Goal: Information Seeking & Learning: Learn about a topic

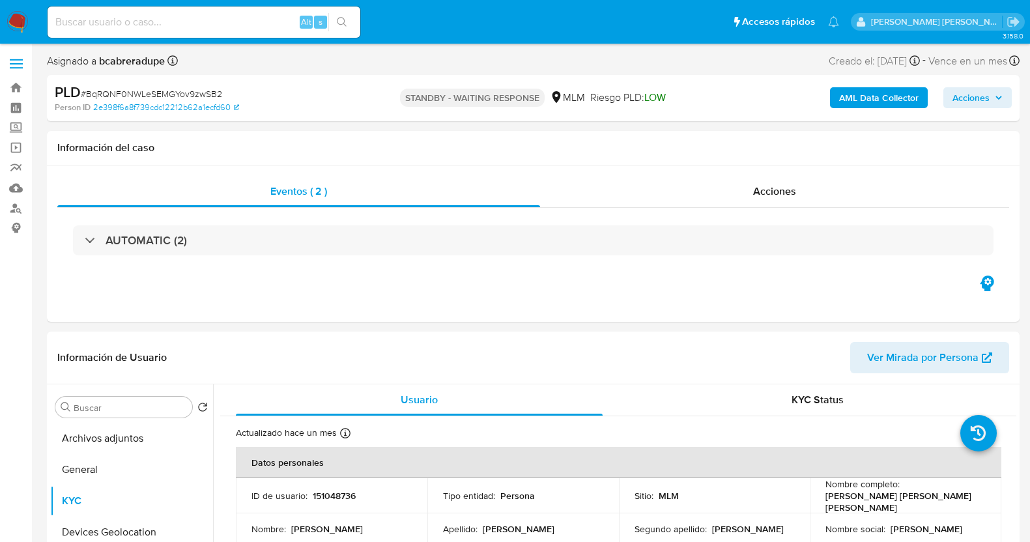
select select "10"
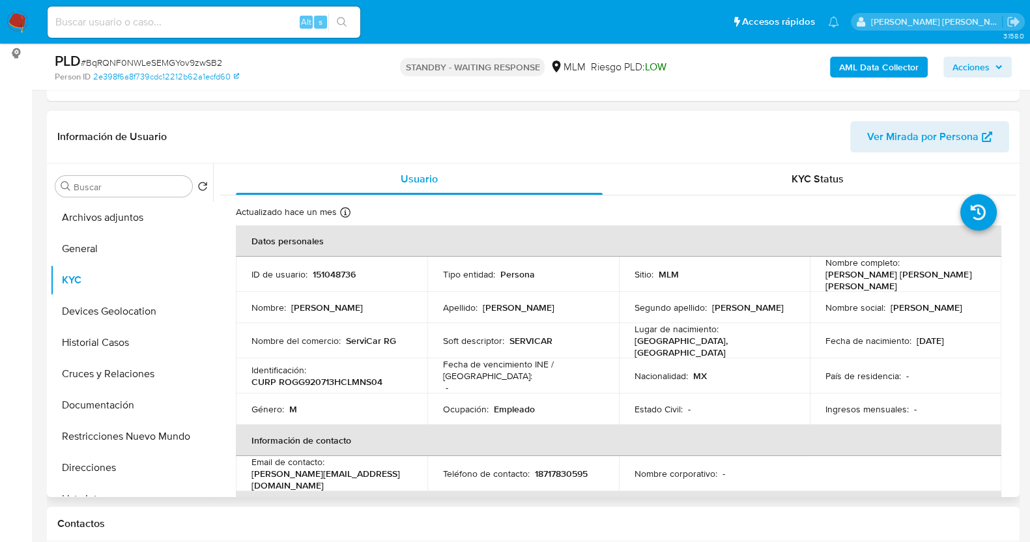
scroll to position [244, 0]
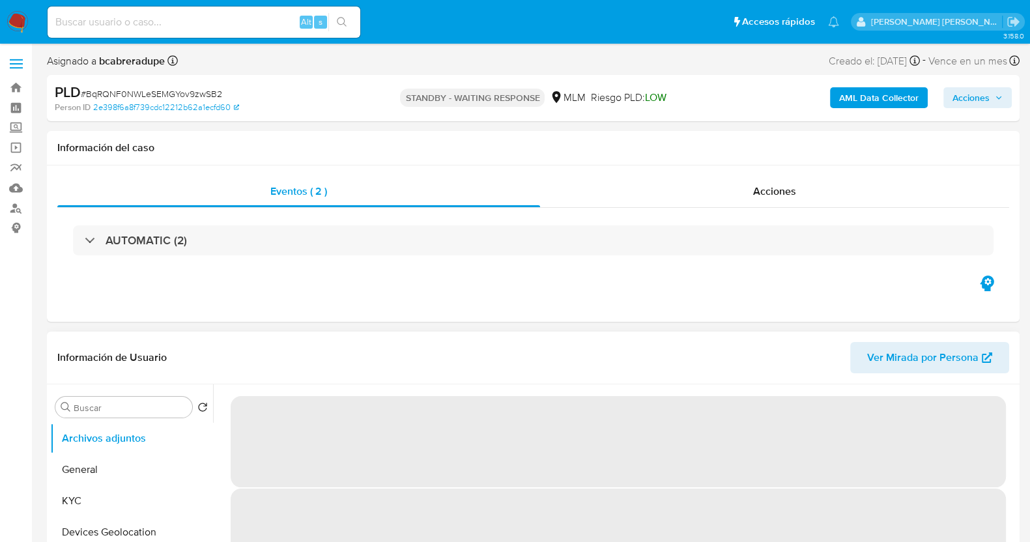
select select "10"
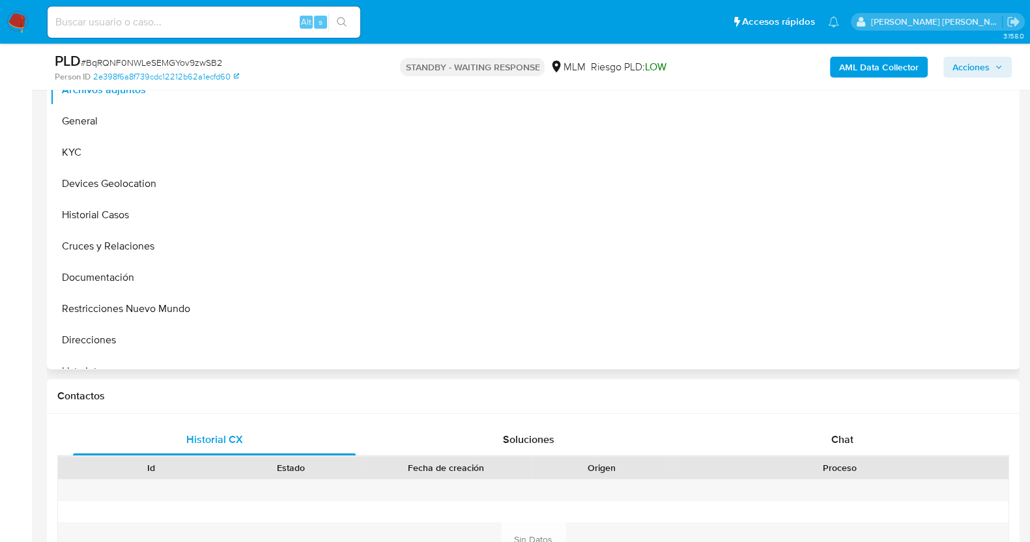
scroll to position [244, 0]
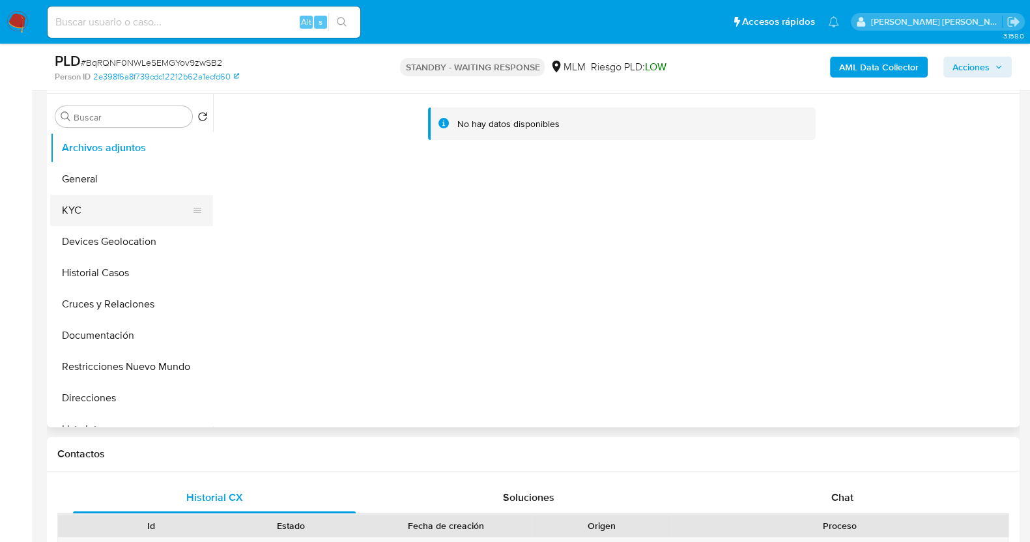
click at [92, 201] on button "KYC" at bounding box center [126, 210] width 153 height 31
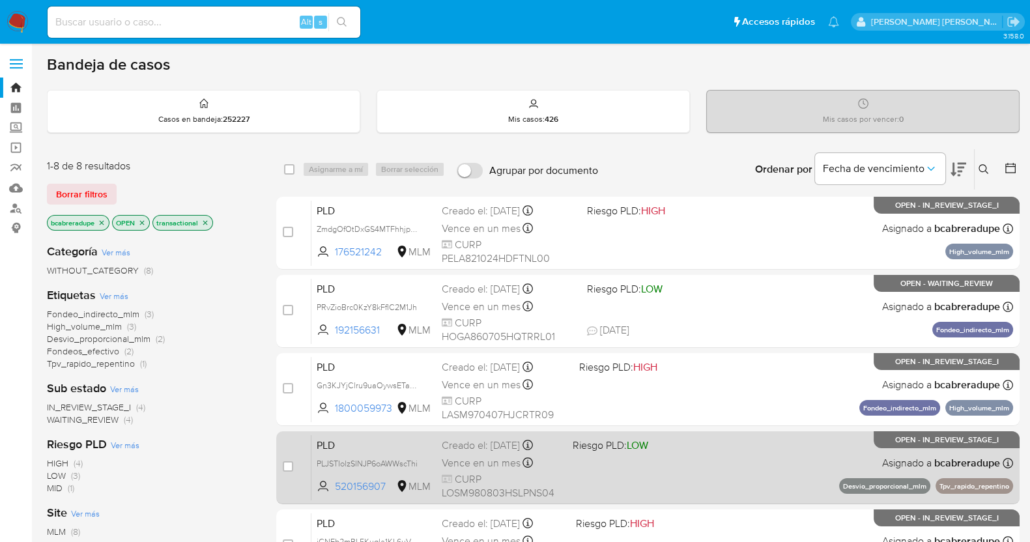
click at [479, 451] on div "PLD PLJSTIolzSlNJP6oAWWscThi 520156907 MLM Riesgo PLD: LOW Creado el: 12/08/202…" at bounding box center [663, 468] width 702 height 66
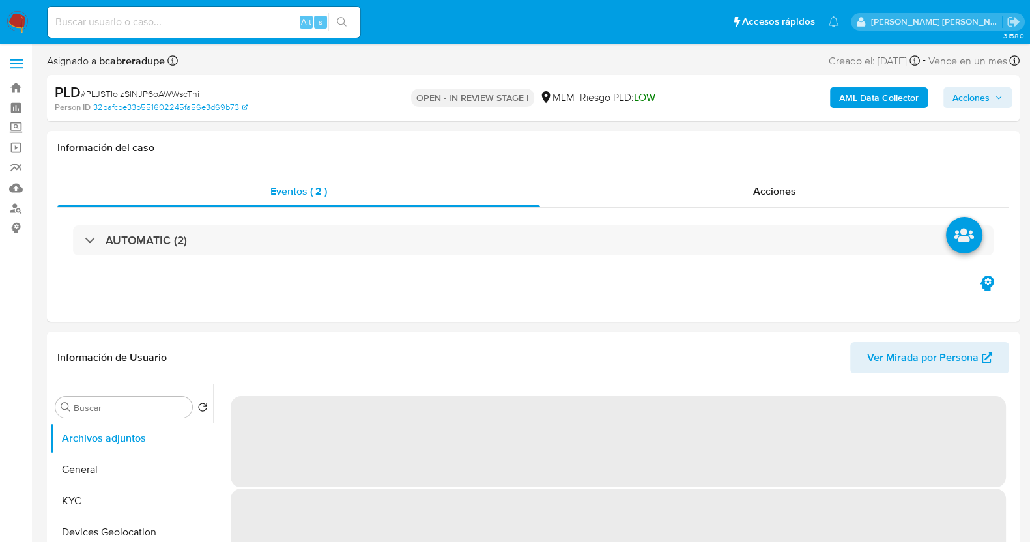
select select "10"
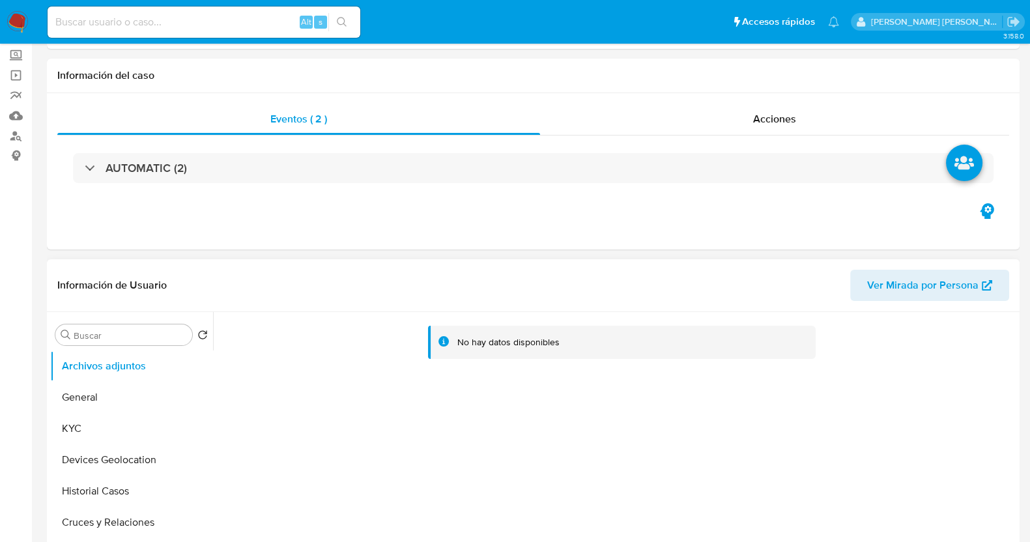
scroll to position [244, 0]
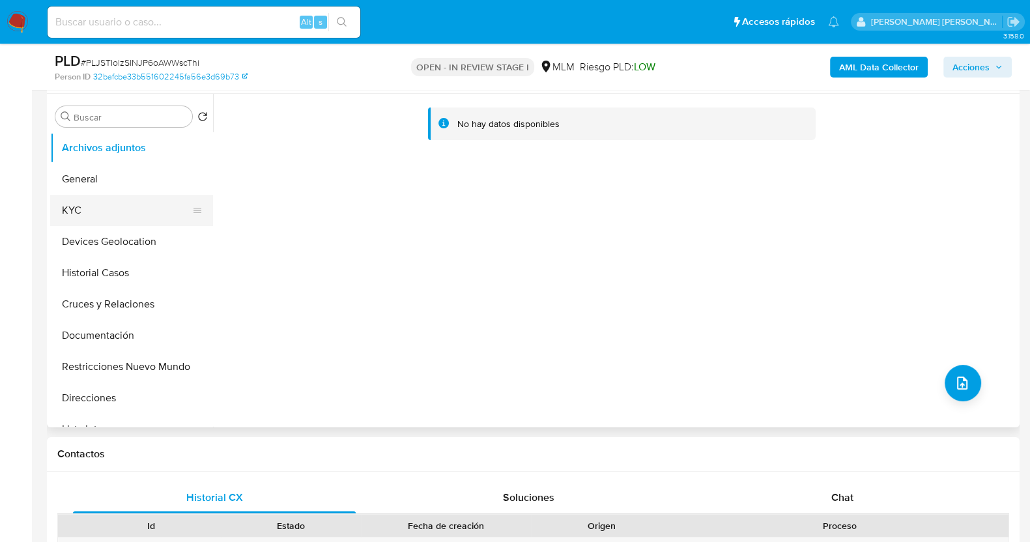
click at [123, 214] on button "KYC" at bounding box center [126, 210] width 153 height 31
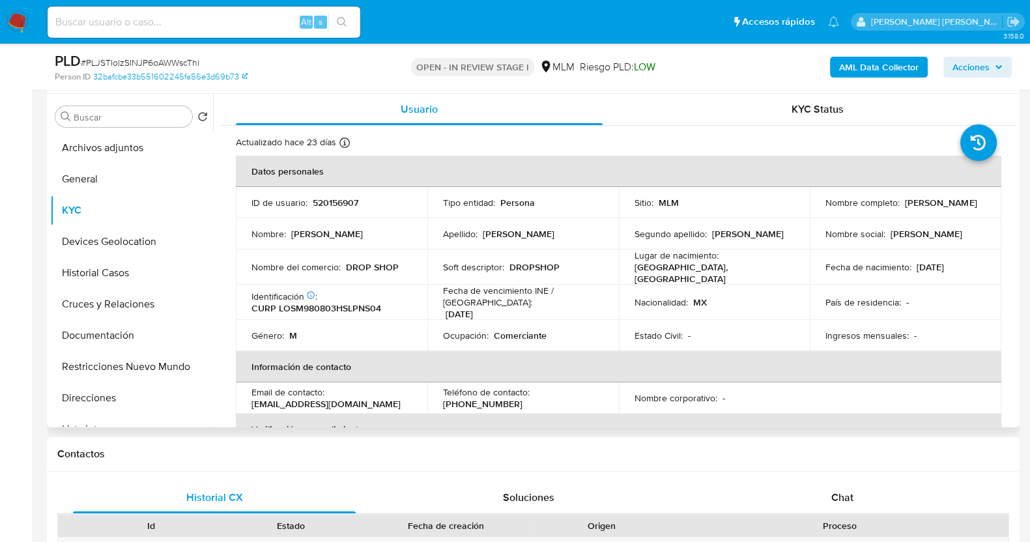
click at [324, 203] on p "520156907" at bounding box center [336, 203] width 46 height 12
copy p "520156907"
click at [102, 279] on button "Historial Casos" at bounding box center [126, 272] width 153 height 31
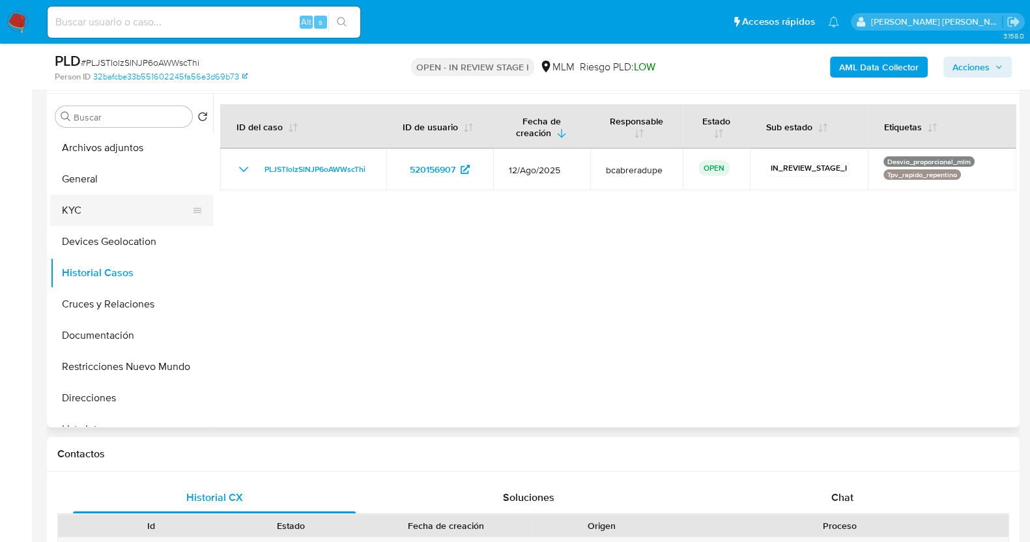
click at [111, 210] on button "KYC" at bounding box center [126, 210] width 153 height 31
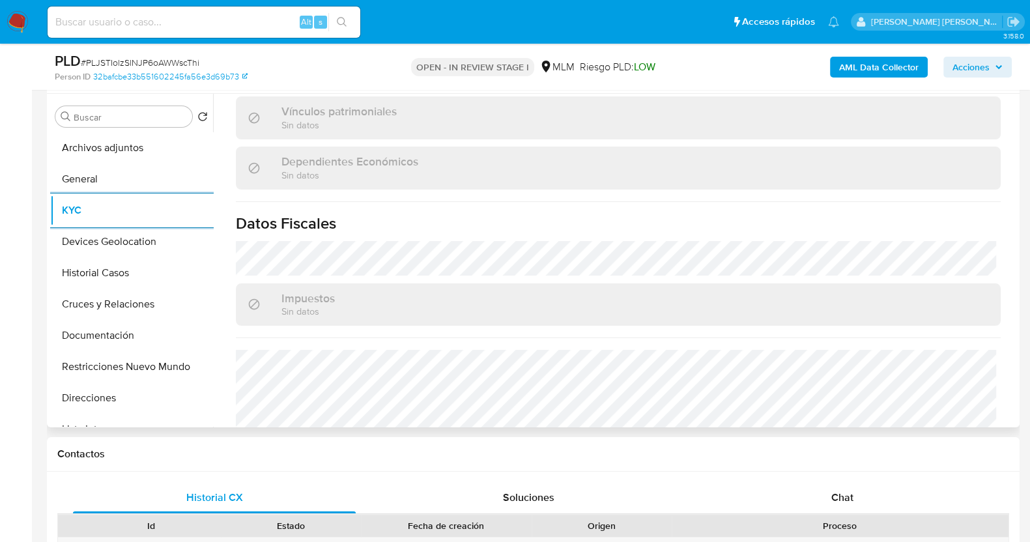
scroll to position [815, 0]
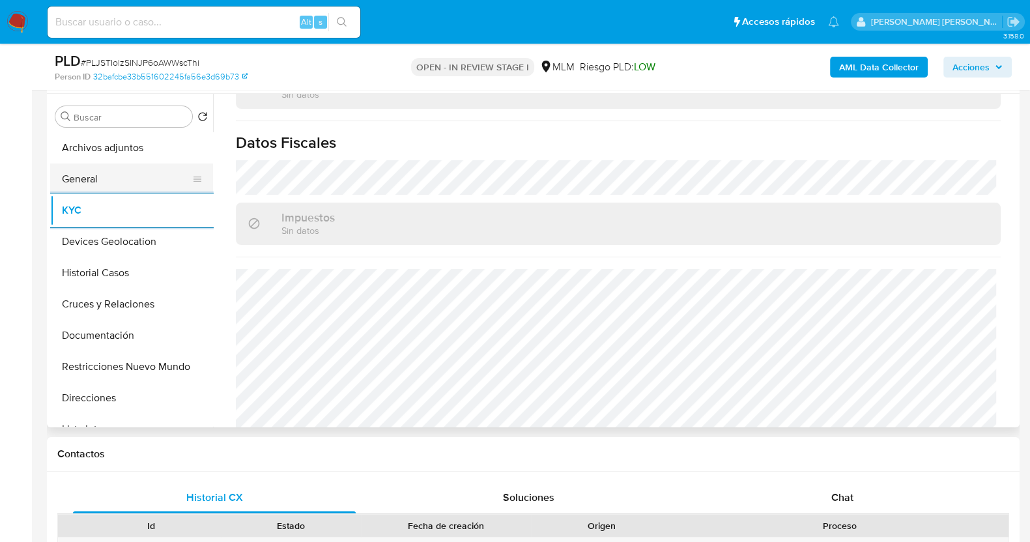
click at [136, 177] on button "General" at bounding box center [126, 179] width 153 height 31
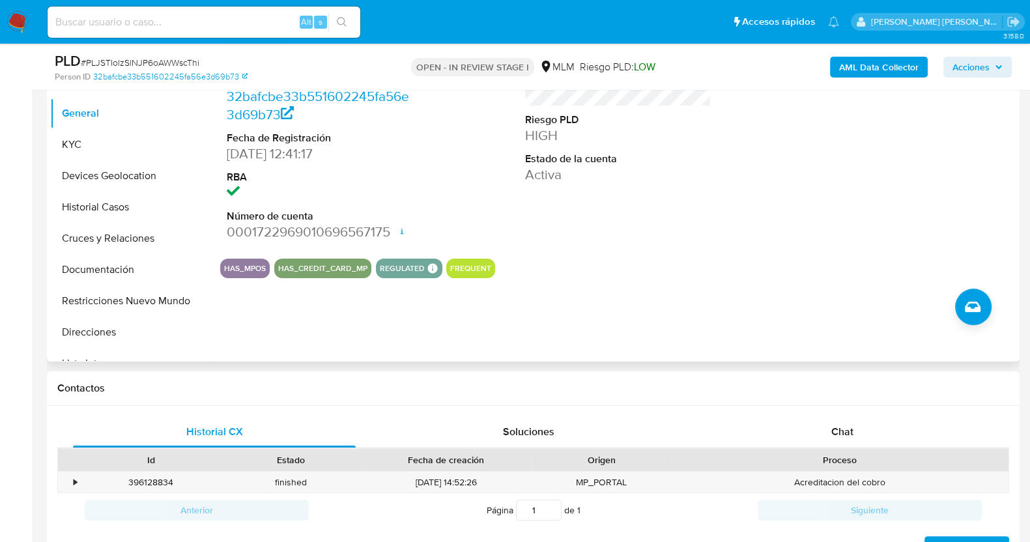
scroll to position [325, 0]
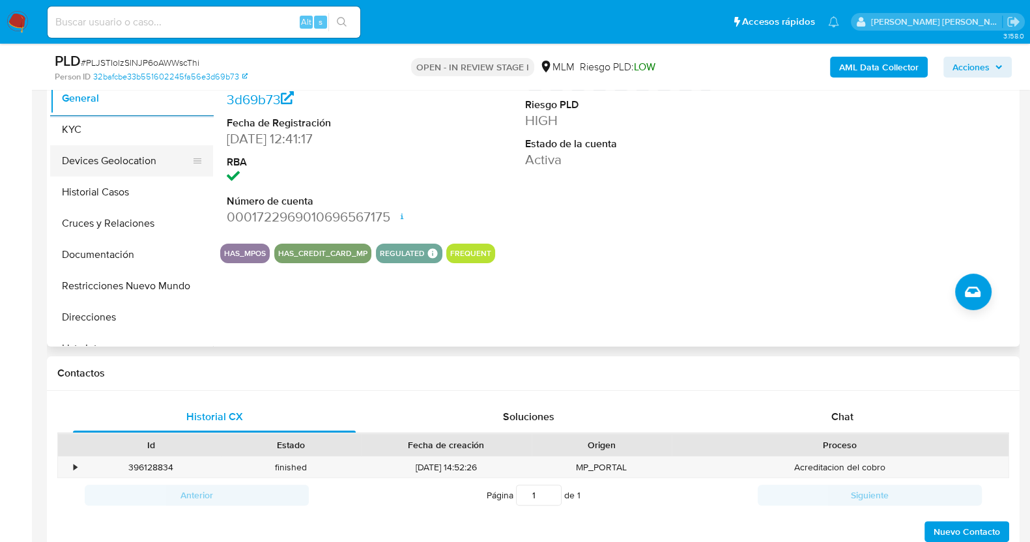
click at [128, 166] on button "Devices Geolocation" at bounding box center [126, 160] width 153 height 31
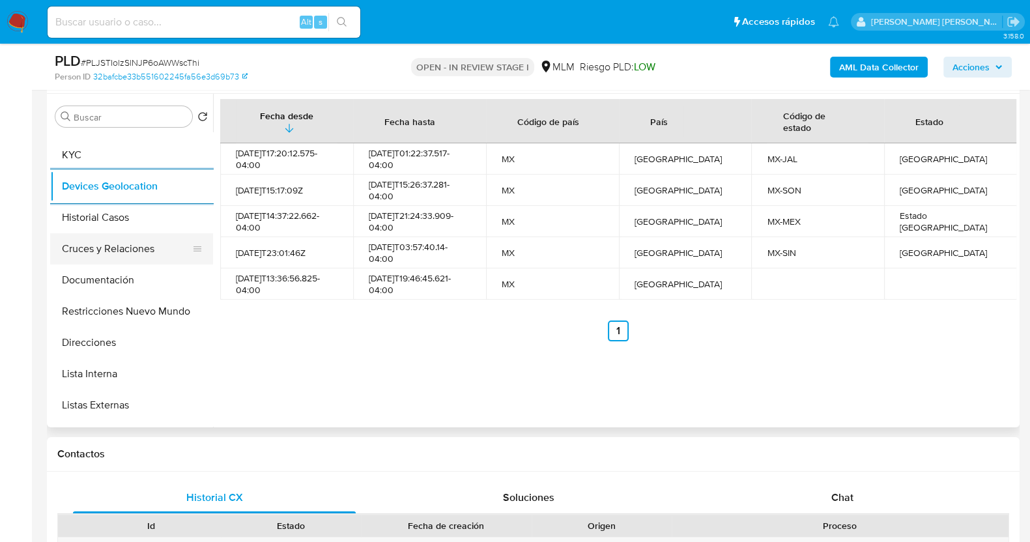
scroll to position [81, 0]
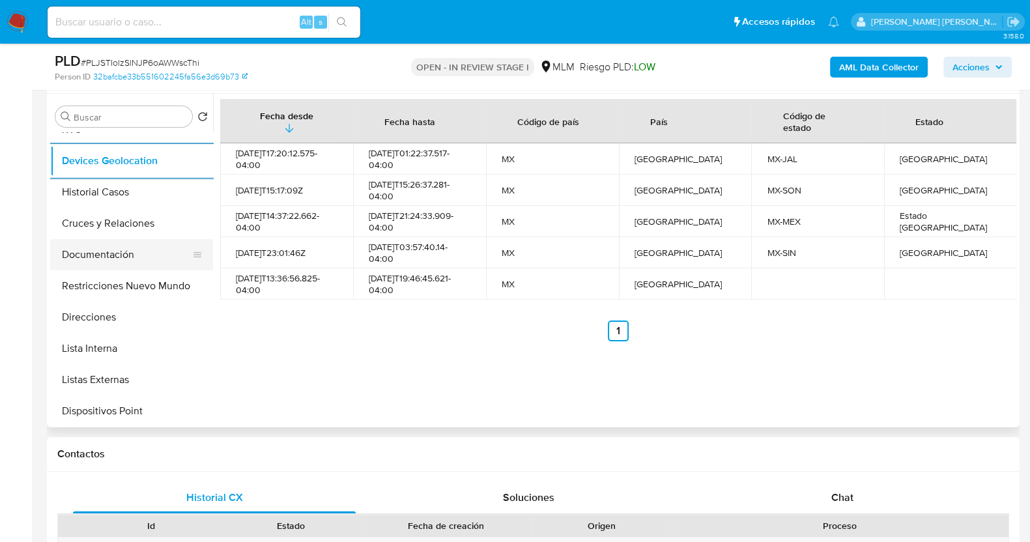
click at [123, 250] on button "Documentación" at bounding box center [126, 254] width 153 height 31
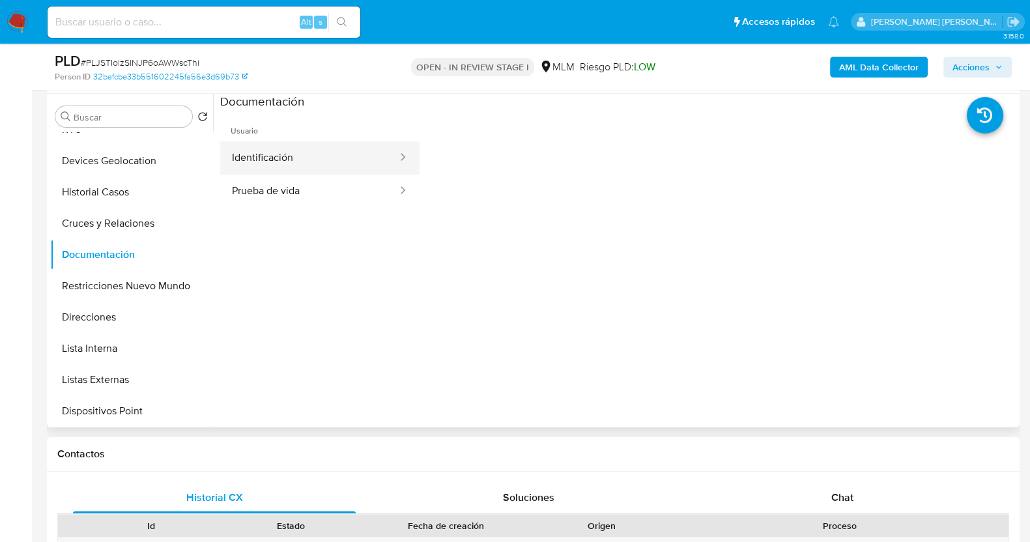
click at [338, 156] on button "Identificación" at bounding box center [309, 157] width 179 height 33
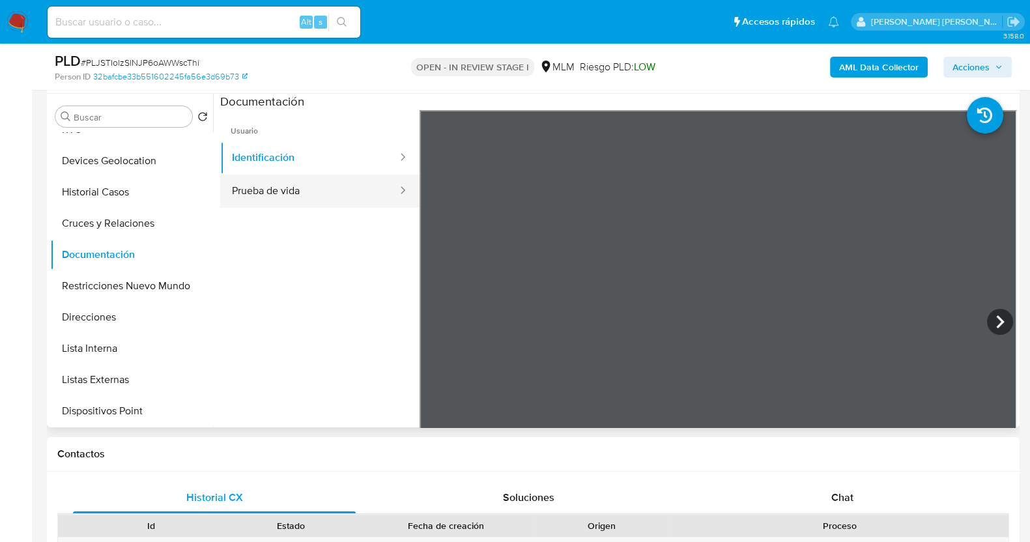
click at [273, 194] on button "Prueba de vida" at bounding box center [309, 191] width 179 height 33
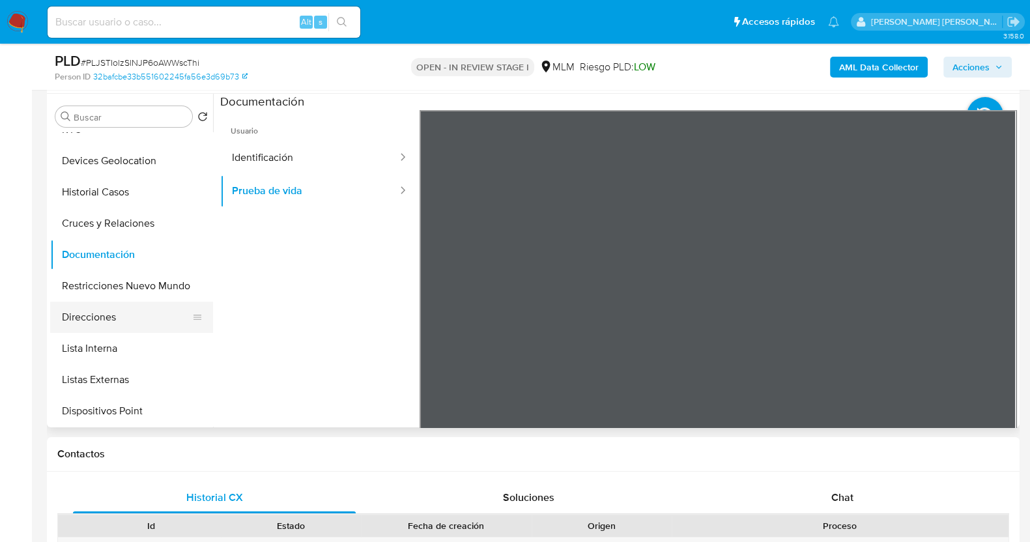
click at [113, 321] on button "Direcciones" at bounding box center [126, 317] width 153 height 31
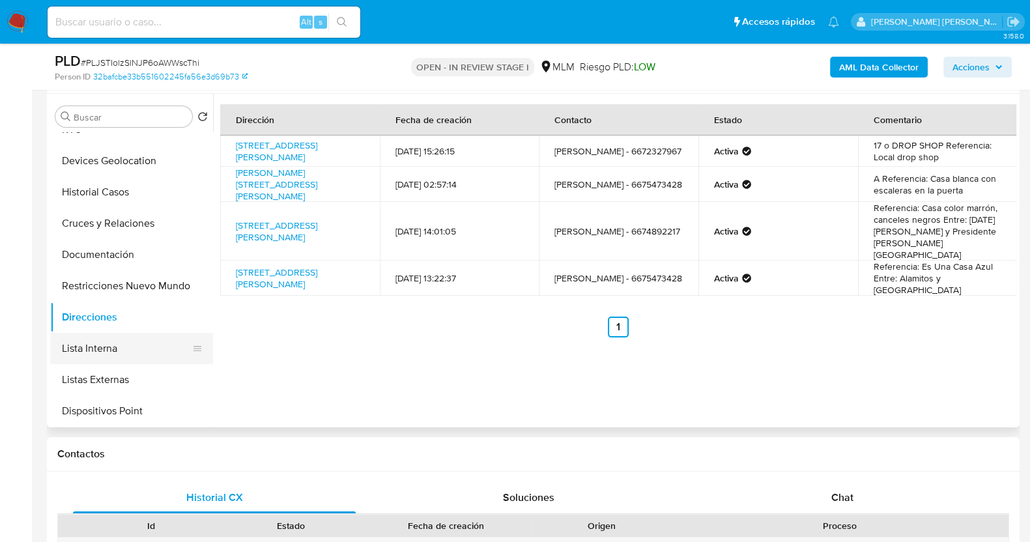
click at [119, 343] on button "Lista Interna" at bounding box center [126, 348] width 153 height 31
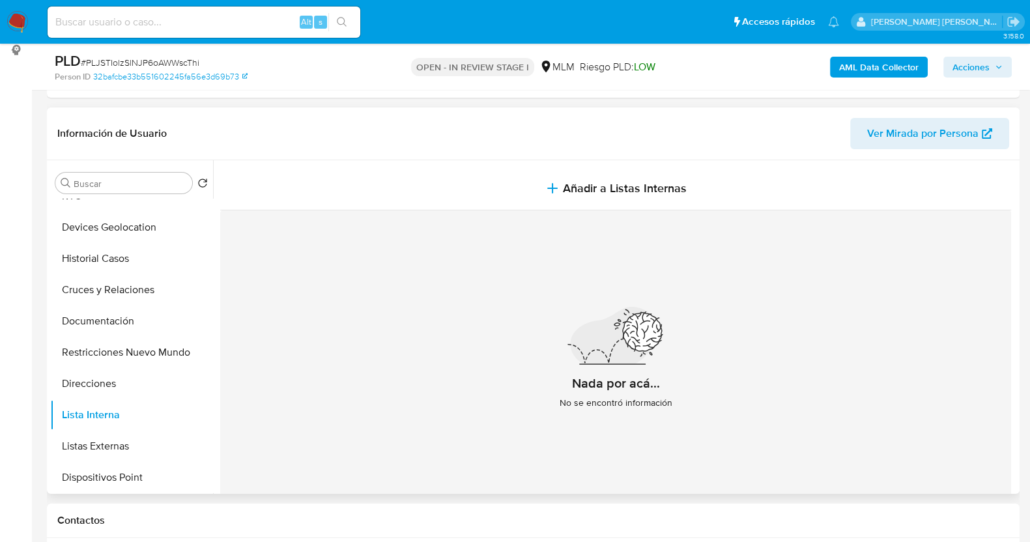
scroll to position [162, 0]
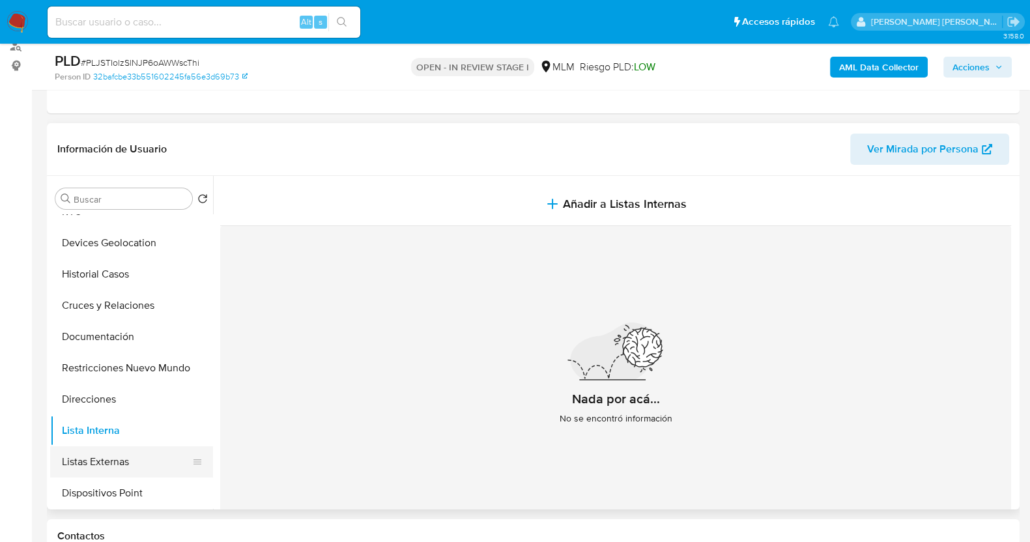
click at [110, 452] on button "Listas Externas" at bounding box center [126, 461] width 153 height 31
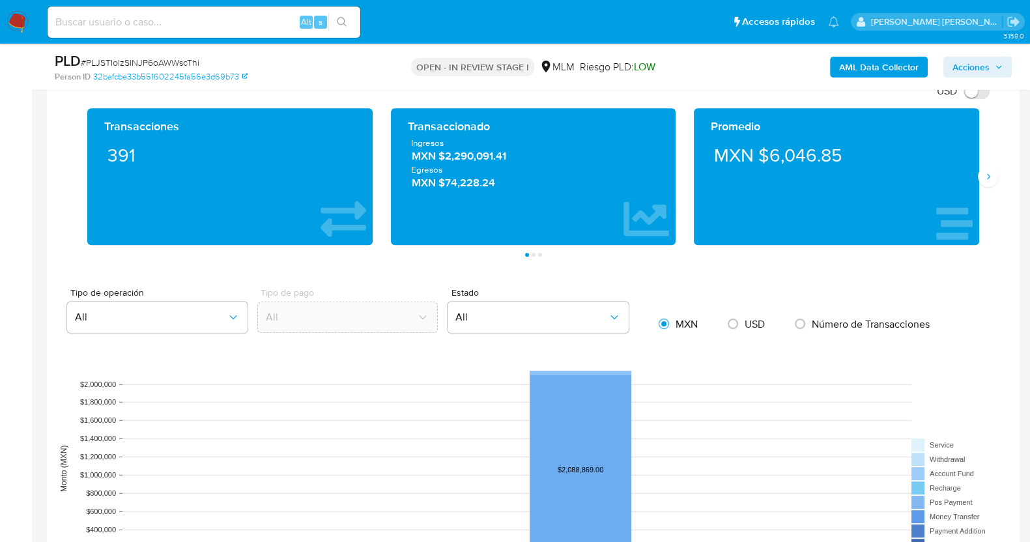
scroll to position [815, 0]
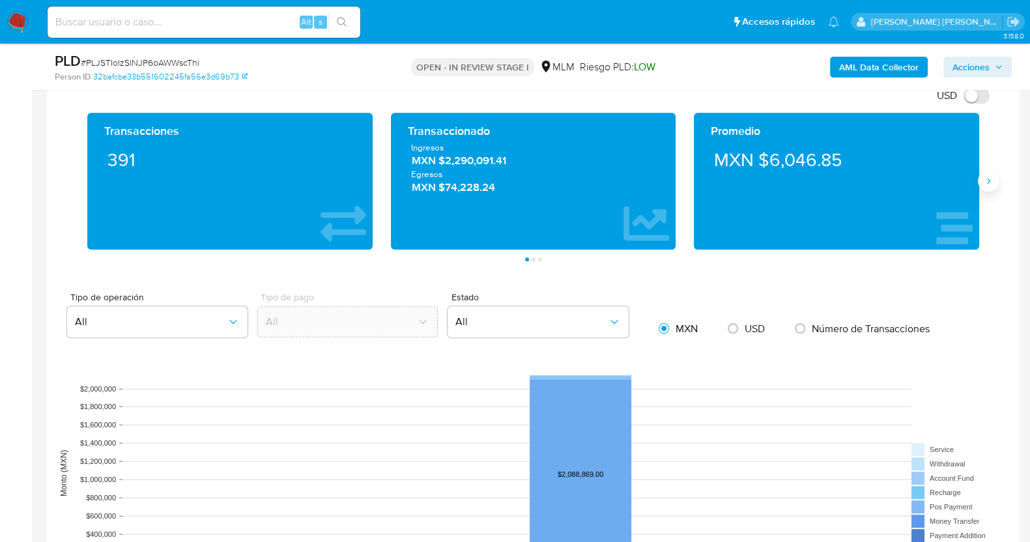
click at [988, 184] on icon "Siguiente" at bounding box center [989, 181] width 10 height 10
